Goal: Register for event/course

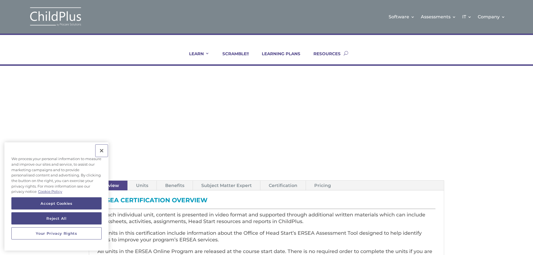
click at [102, 149] on button "Close" at bounding box center [101, 150] width 12 height 12
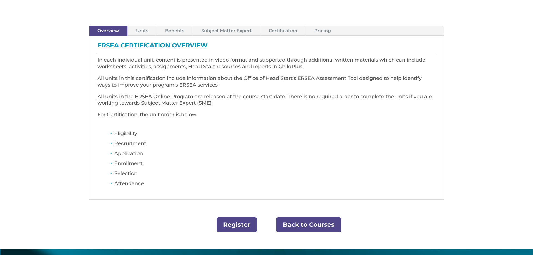
scroll to position [155, 0]
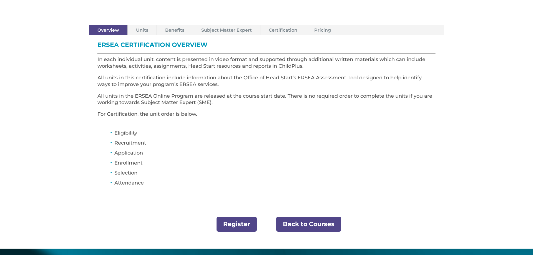
click at [232, 224] on link "Register" at bounding box center [236, 224] width 40 height 15
click at [145, 29] on link "Units" at bounding box center [142, 30] width 29 height 10
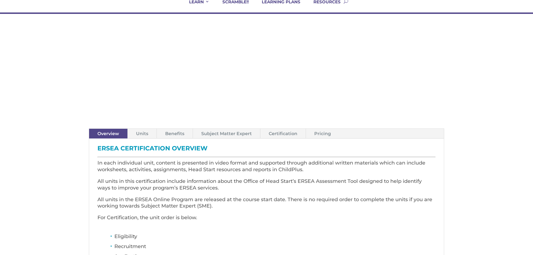
scroll to position [50, 0]
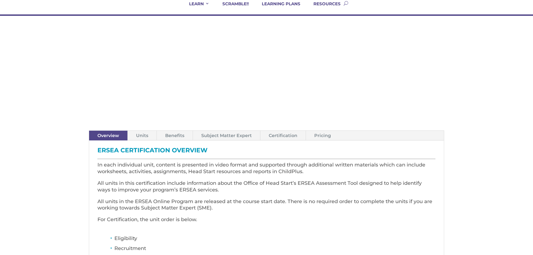
click at [320, 136] on link "Pricing" at bounding box center [322, 136] width 33 height 10
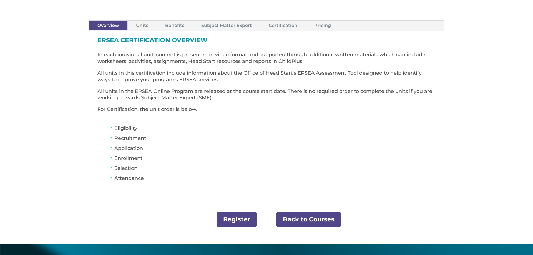
scroll to position [161, 0]
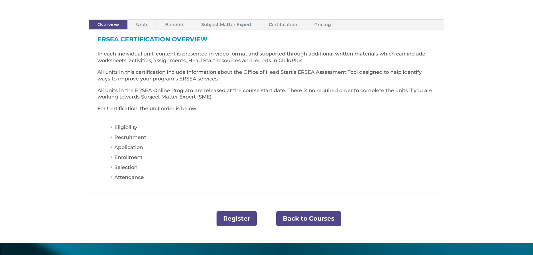
click at [281, 25] on link "Certification" at bounding box center [282, 25] width 45 height 10
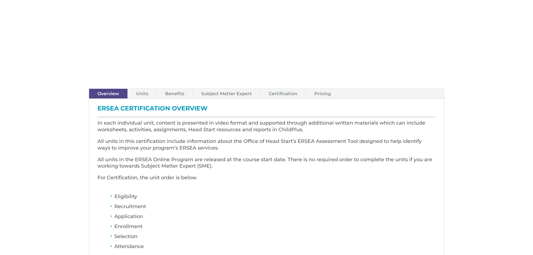
scroll to position [90, 0]
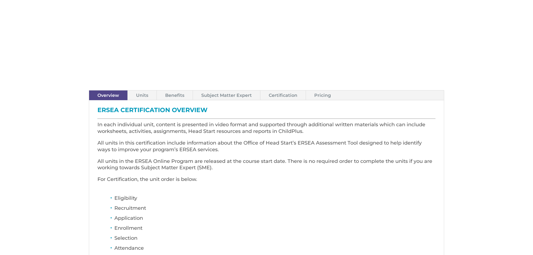
click at [317, 96] on link "Pricing" at bounding box center [322, 95] width 33 height 10
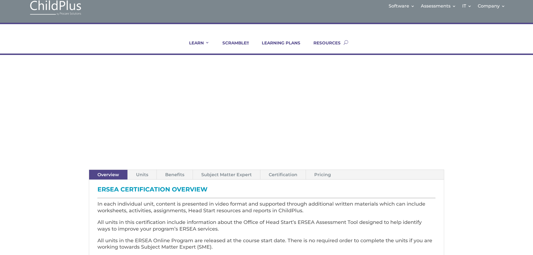
scroll to position [0, 0]
